Goal: Task Accomplishment & Management: Manage account settings

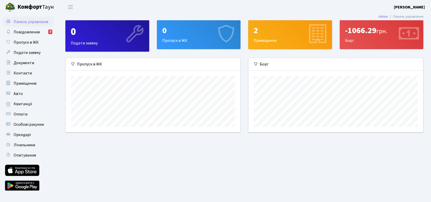
scroll to position [74, 175]
click at [25, 29] on span "Повідомлення" at bounding box center [27, 32] width 26 height 6
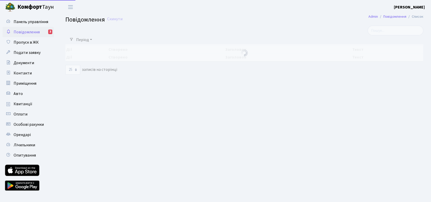
select select "25"
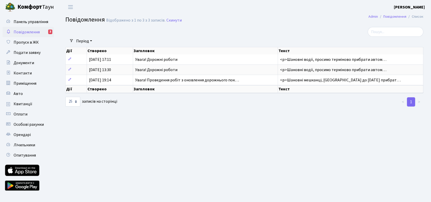
drag, startPoint x: 179, startPoint y: 1, endPoint x: 232, endPoint y: 128, distance: 137.5
click at [229, 128] on main "Admin Повідомлення Список Повідомлення Відображено з 1 по 3 з 3 записів. Скинут…" at bounding box center [244, 105] width 373 height 183
